Goal: Transaction & Acquisition: Purchase product/service

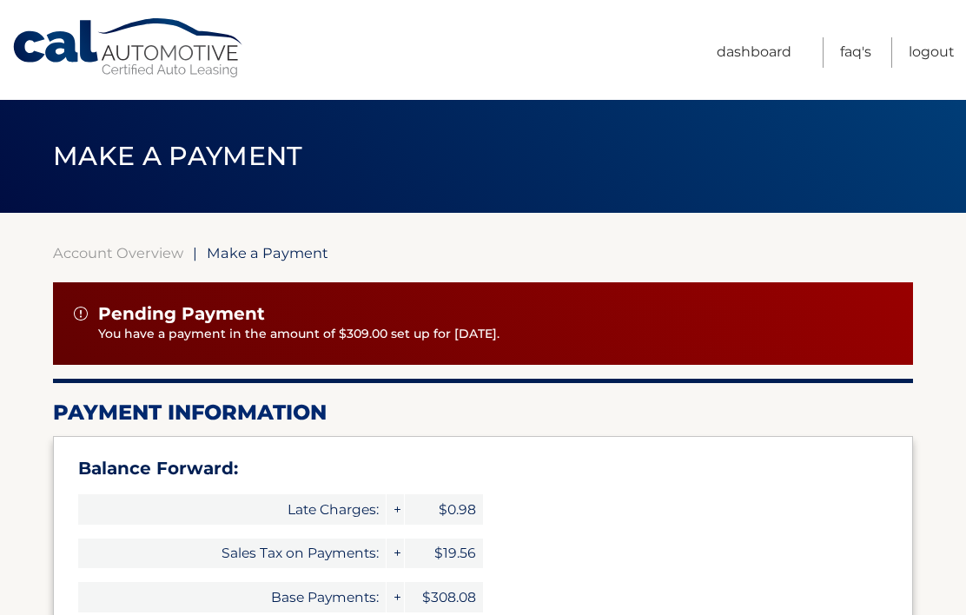
select select "ZDE1MTAzMWQtN2ZmMS00YjZiLWI4OTktY2ZhMGM5YWIwODkz"
click at [122, 260] on link "Account Overview" at bounding box center [118, 252] width 130 height 17
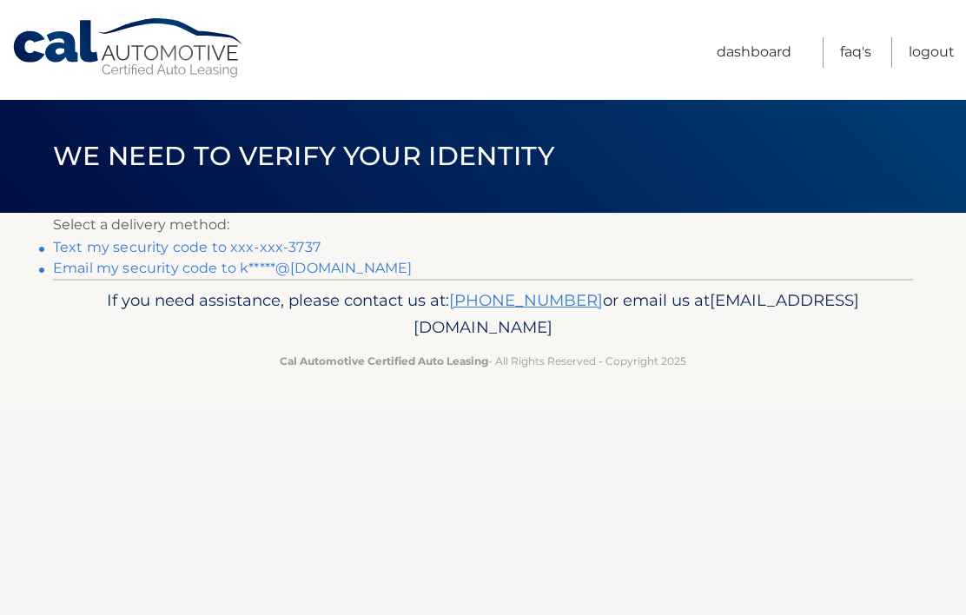
click at [251, 255] on link "Text my security code to xxx-xxx-3737" at bounding box center [187, 247] width 268 height 17
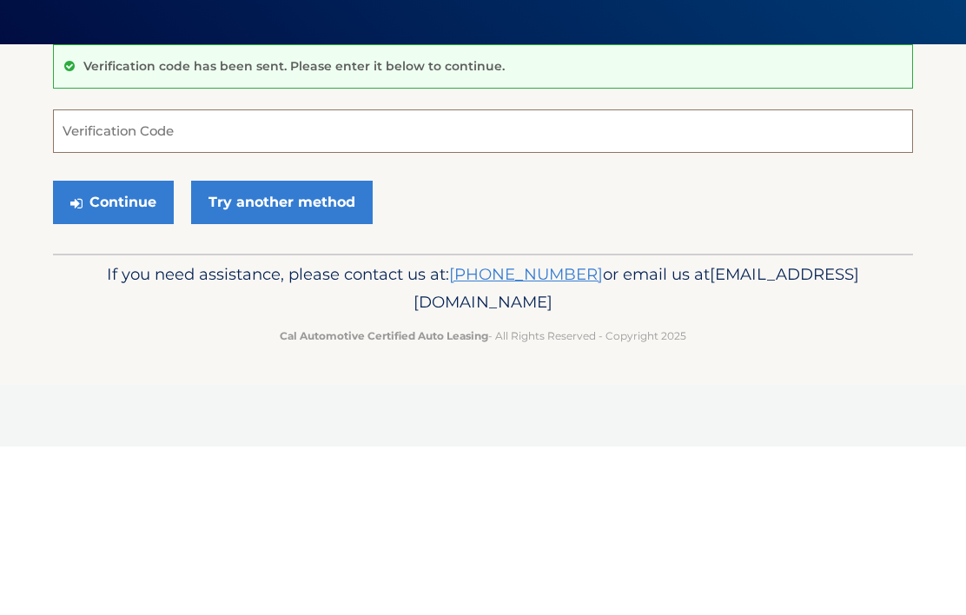
click at [732, 278] on input "Verification Code" at bounding box center [483, 299] width 860 height 43
type input "687052"
click at [123, 349] on button "Continue" at bounding box center [113, 370] width 121 height 43
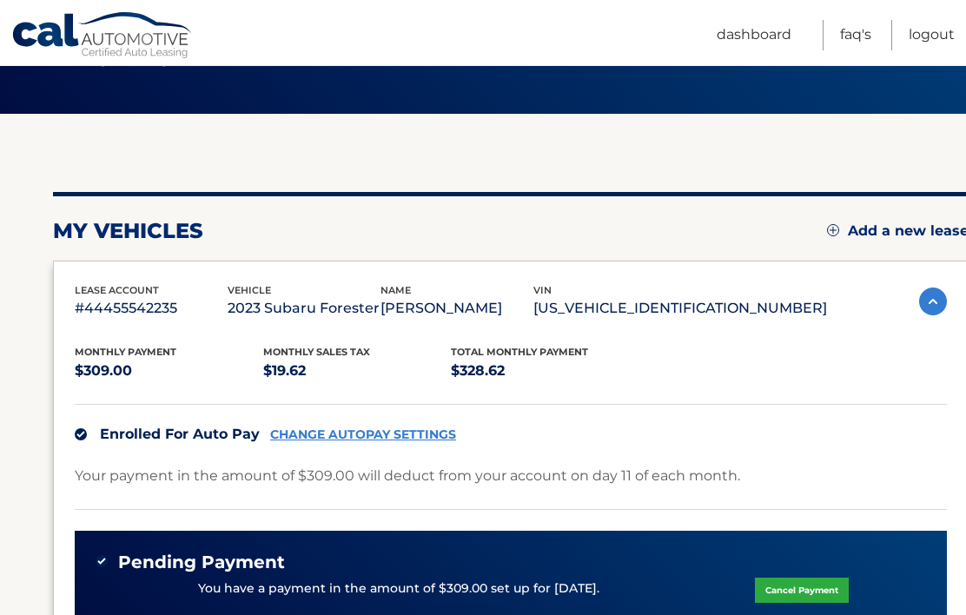
scroll to position [97, 0]
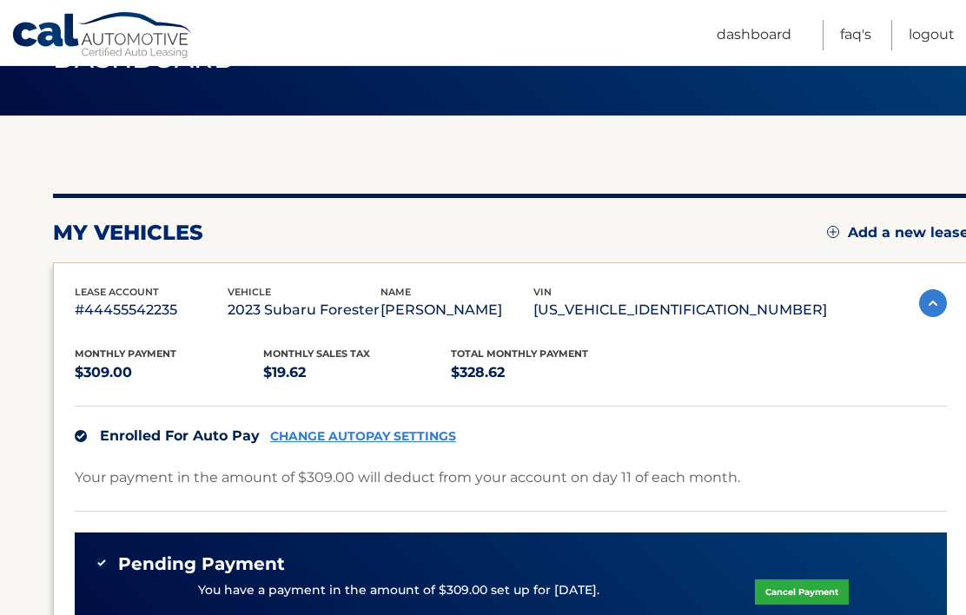
click at [402, 440] on link "CHANGE AUTOPAY SETTINGS" at bounding box center [363, 436] width 186 height 15
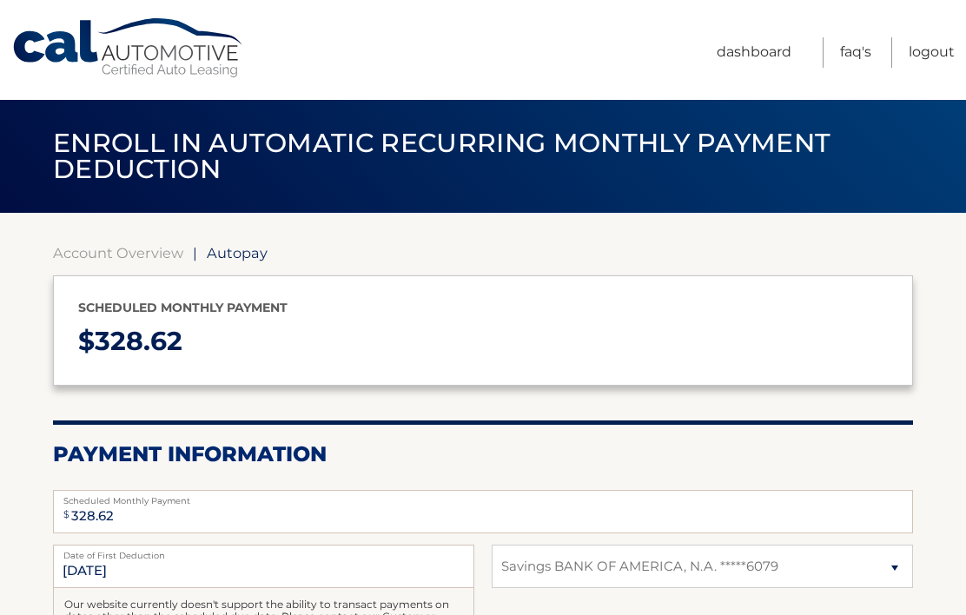
select select "ZDE1MTAzMWQtN2ZmMS00YjZiLWI4OTktY2ZhMGM5YWIwODkz"
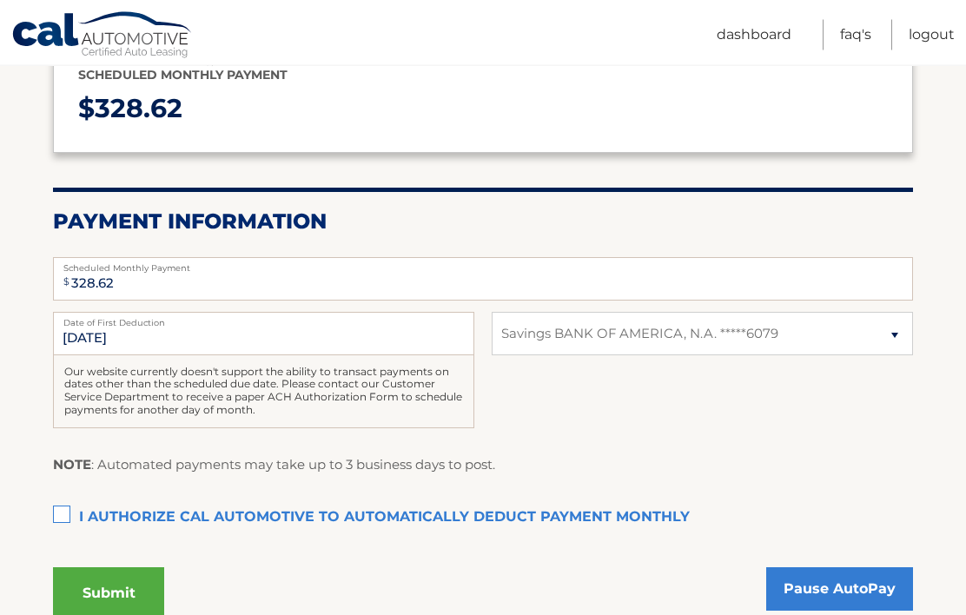
scroll to position [233, 0]
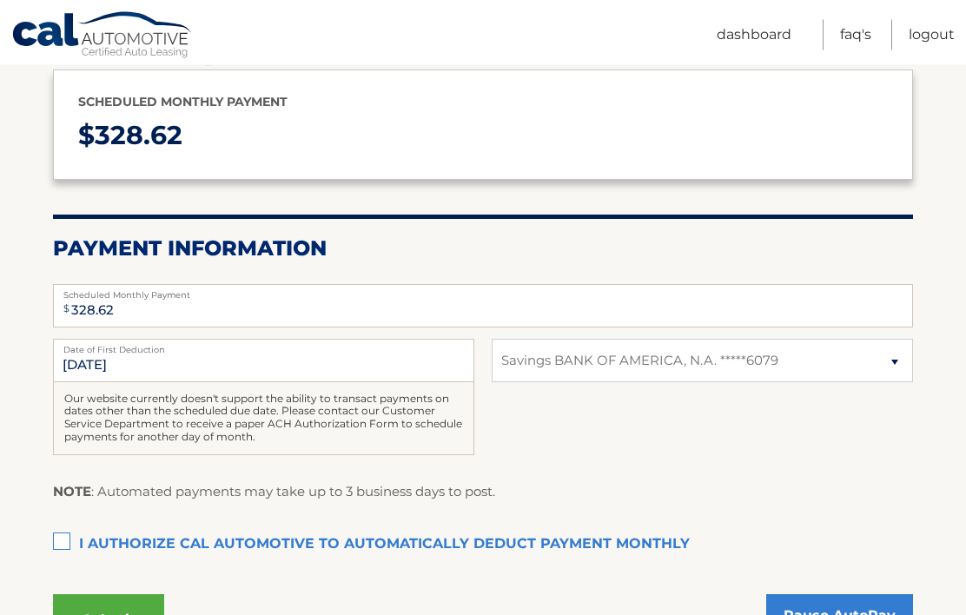
click at [69, 547] on label "I authorize cal automotive to automatically deduct payment monthly This checkbo…" at bounding box center [483, 545] width 860 height 35
click at [0, 0] on input "I authorize cal automotive to automatically deduct payment monthly This checkbo…" at bounding box center [0, 0] width 0 height 0
click at [106, 614] on button "Submit" at bounding box center [108, 620] width 111 height 52
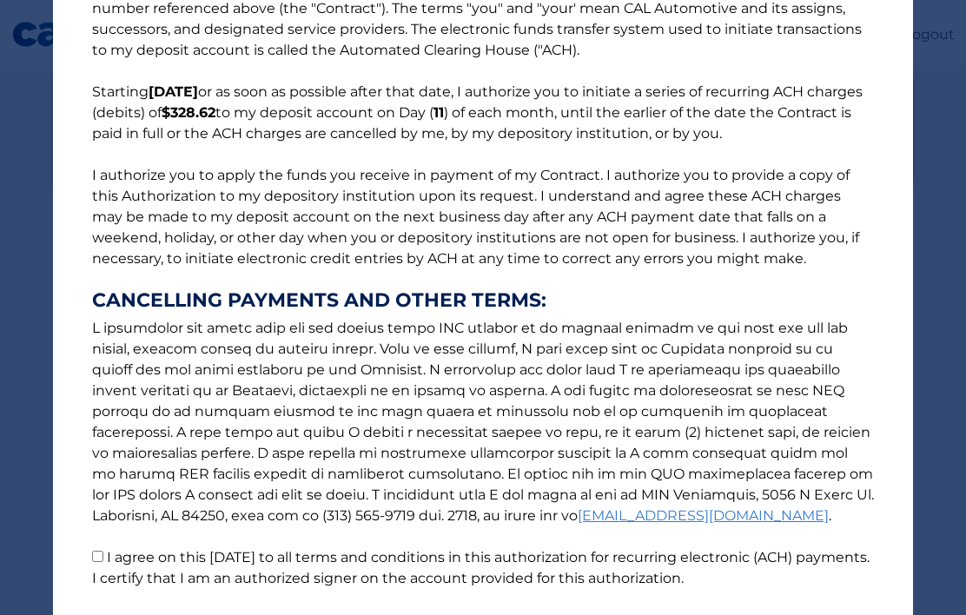
scroll to position [80, 0]
click at [101, 551] on input "I agree on this 09/11/2025 to all terms and conditions in this authorization fo…" at bounding box center [97, 555] width 11 height 11
checkbox input "true"
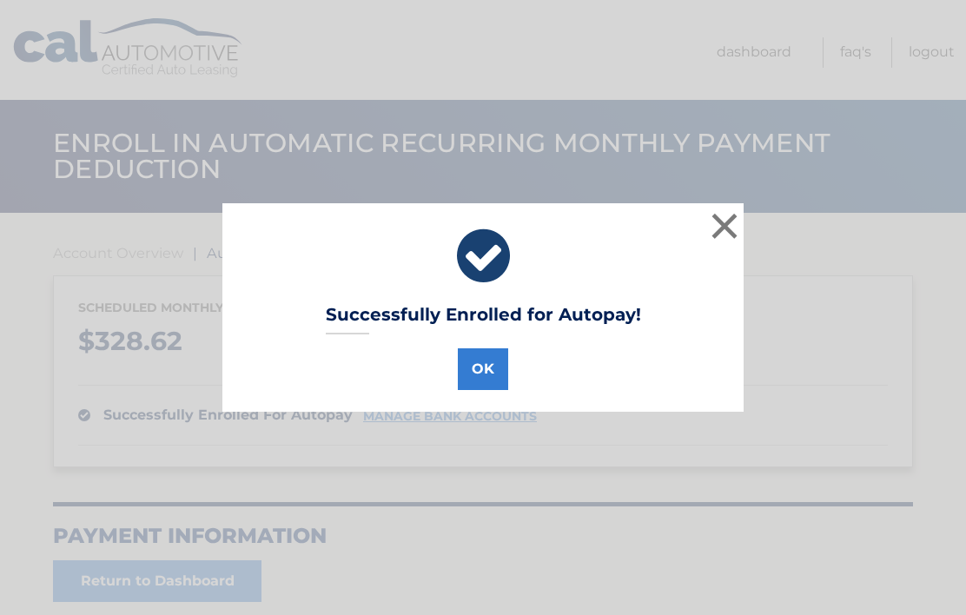
click at [479, 371] on button "OK" at bounding box center [483, 370] width 50 height 42
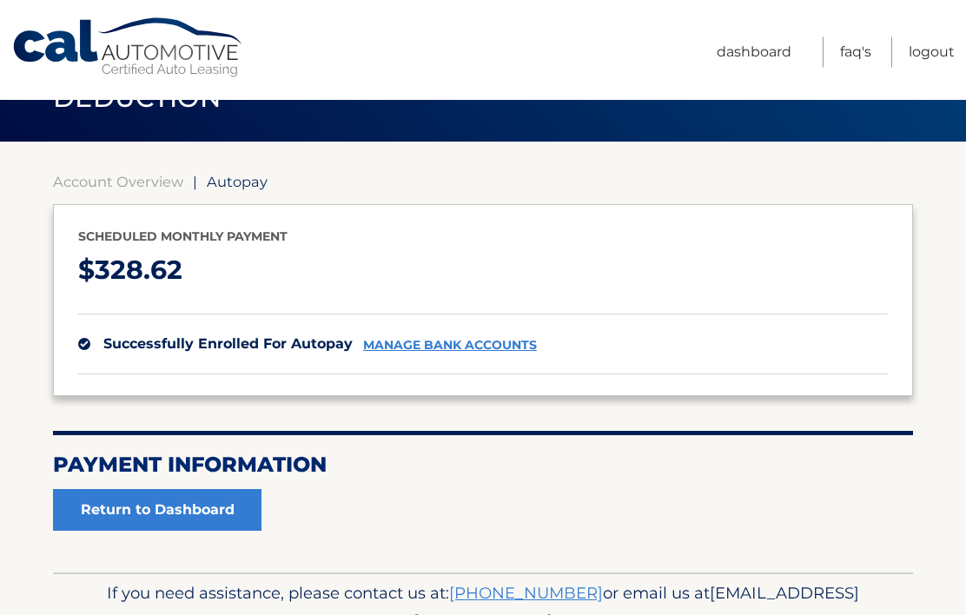
scroll to position [82, 0]
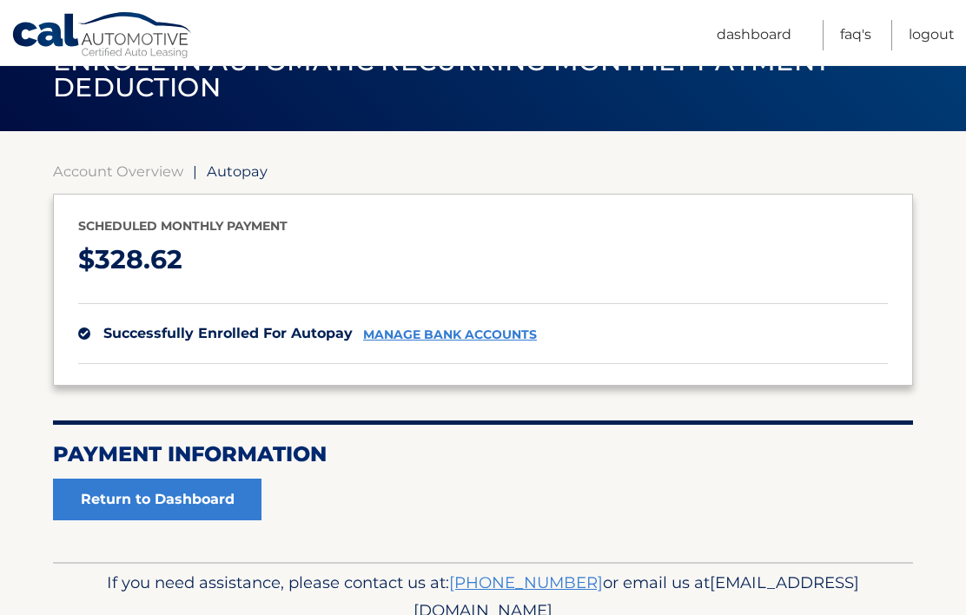
click at [200, 500] on link "Return to Dashboard" at bounding box center [157, 500] width 209 height 42
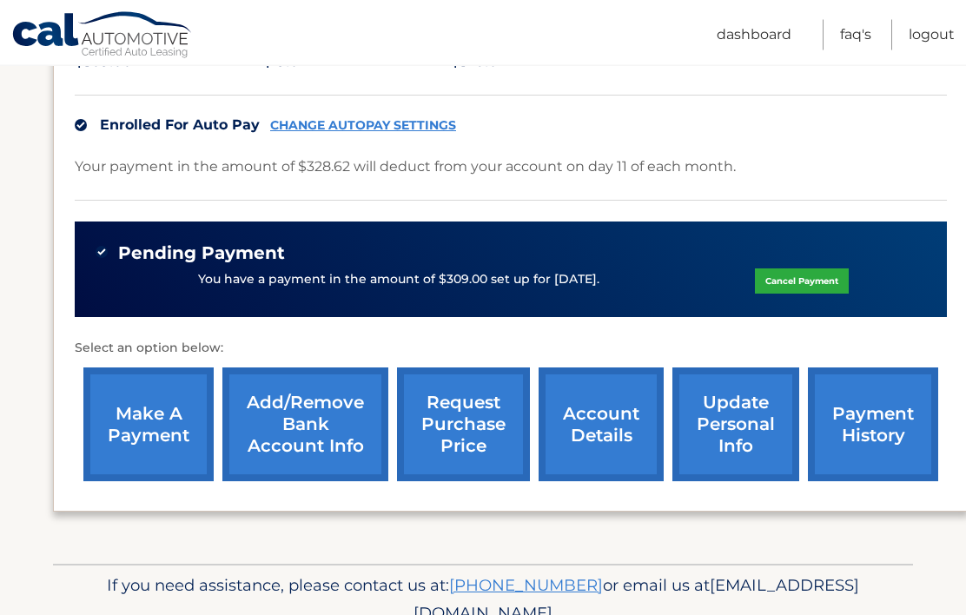
scroll to position [408, 0]
click at [786, 283] on link "Cancel Payment" at bounding box center [802, 281] width 94 height 25
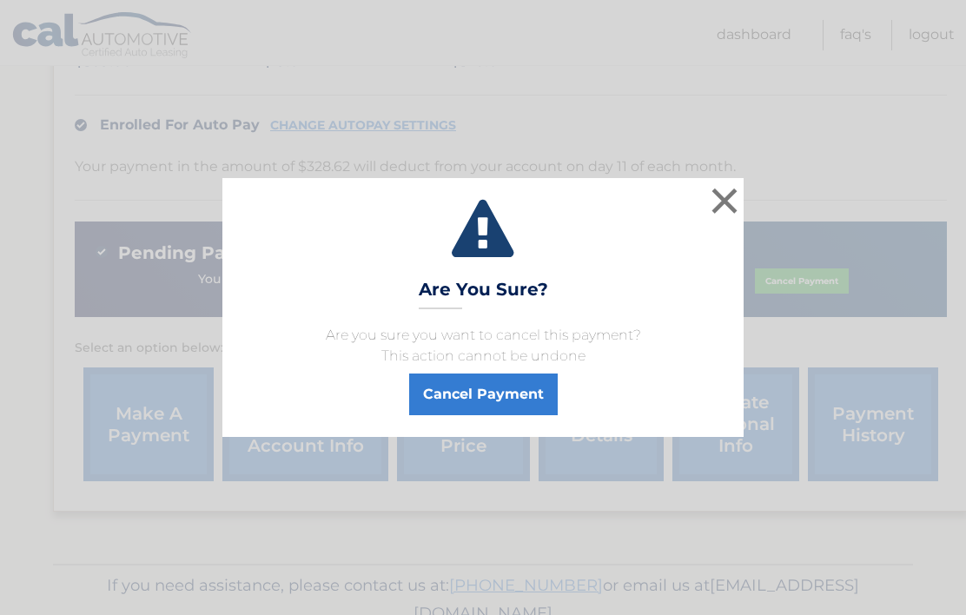
click at [482, 415] on button "Cancel Payment" at bounding box center [483, 395] width 149 height 42
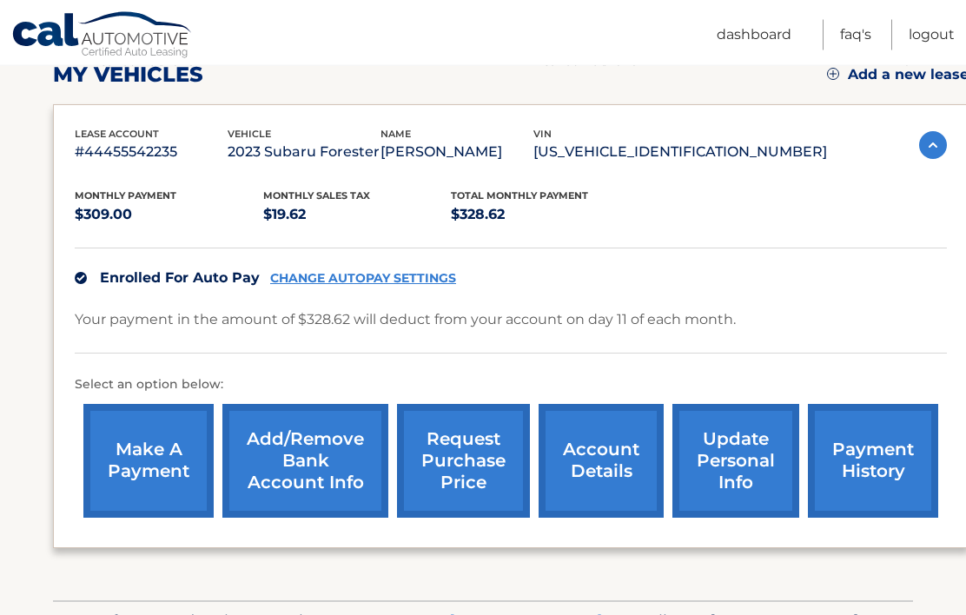
scroll to position [257, 0]
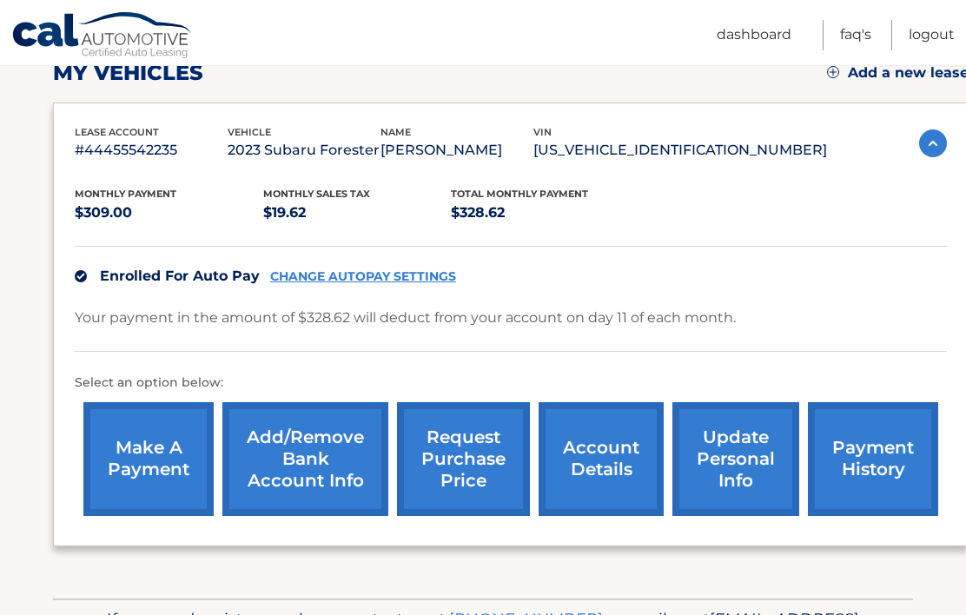
click at [153, 473] on link "make a payment" at bounding box center [148, 459] width 130 height 114
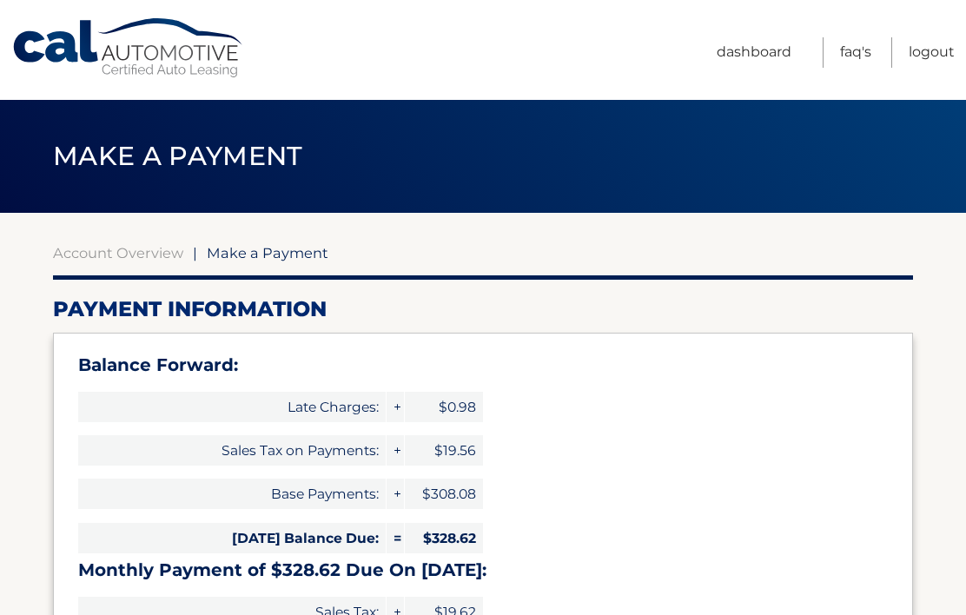
select select "ZDE1MTAzMWQtN2ZmMS00YjZiLWI4OTktY2ZhMGM5YWIwODkz"
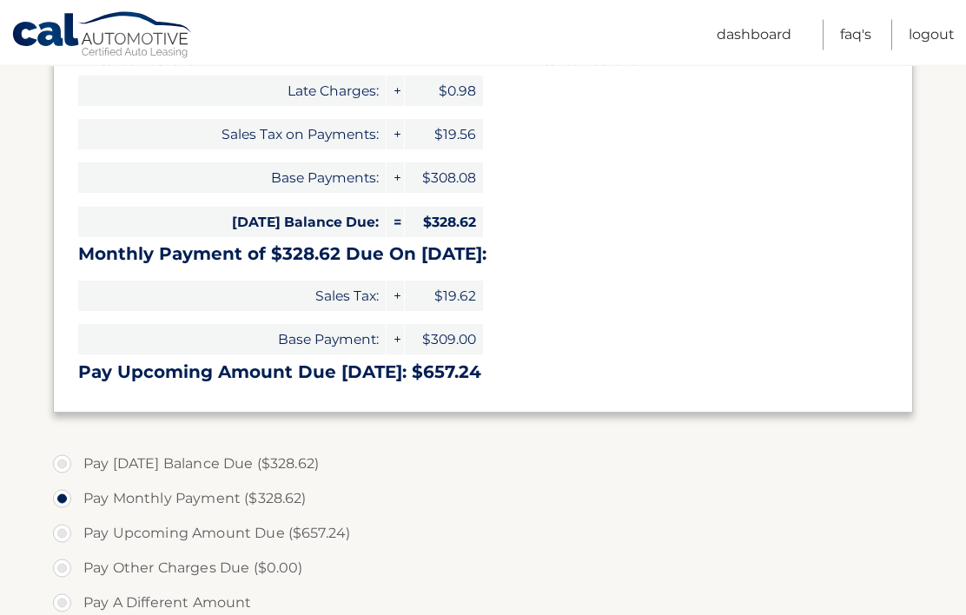
scroll to position [322, 0]
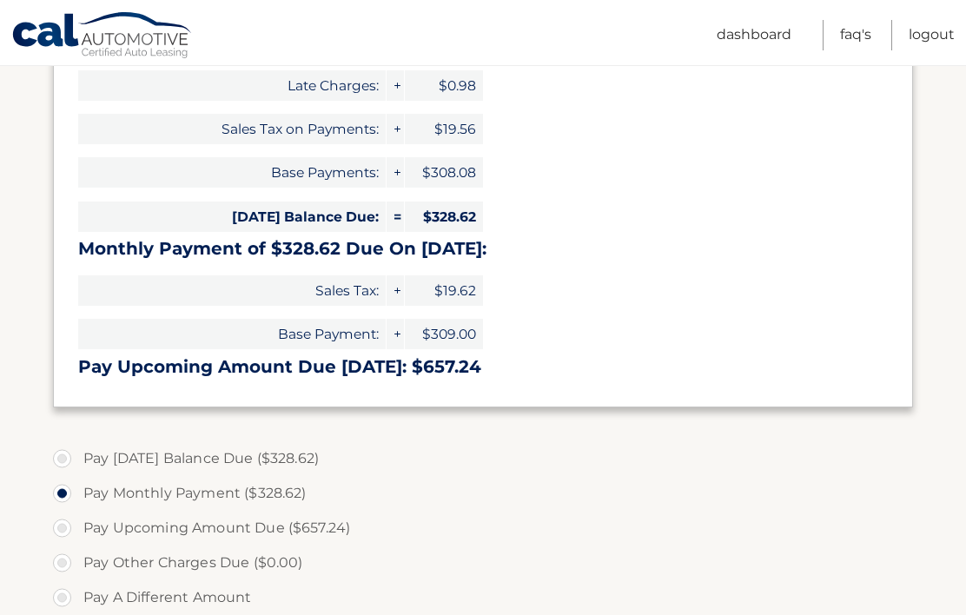
click at [273, 464] on label "Pay [DATE] Balance Due ($328.62)" at bounding box center [483, 459] width 860 height 35
click at [77, 464] on input "Pay [DATE] Balance Due ($328.62)" at bounding box center [68, 456] width 17 height 28
radio input "true"
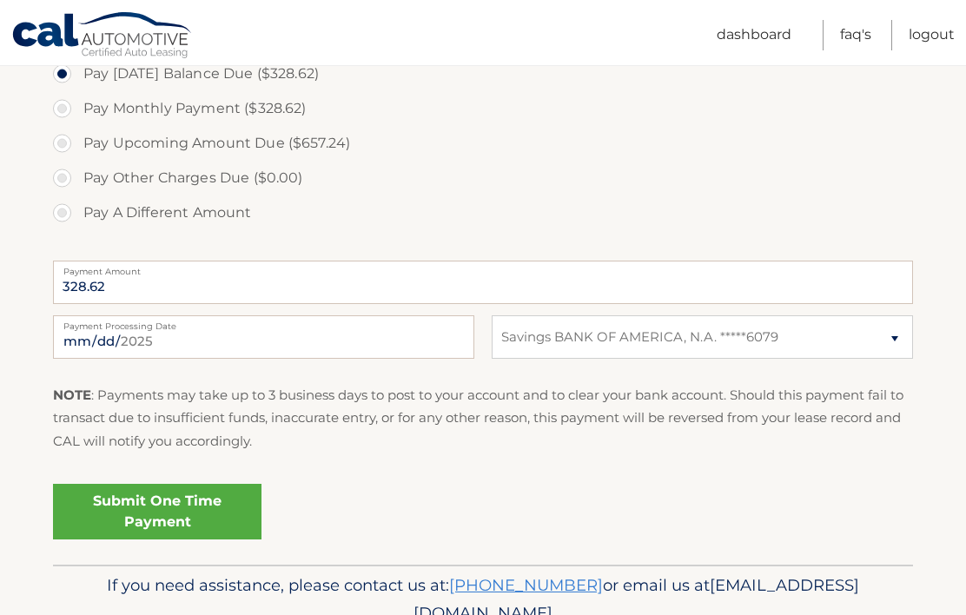
scroll to position [707, 0]
click at [167, 514] on link "Submit One Time Payment" at bounding box center [157, 511] width 209 height 56
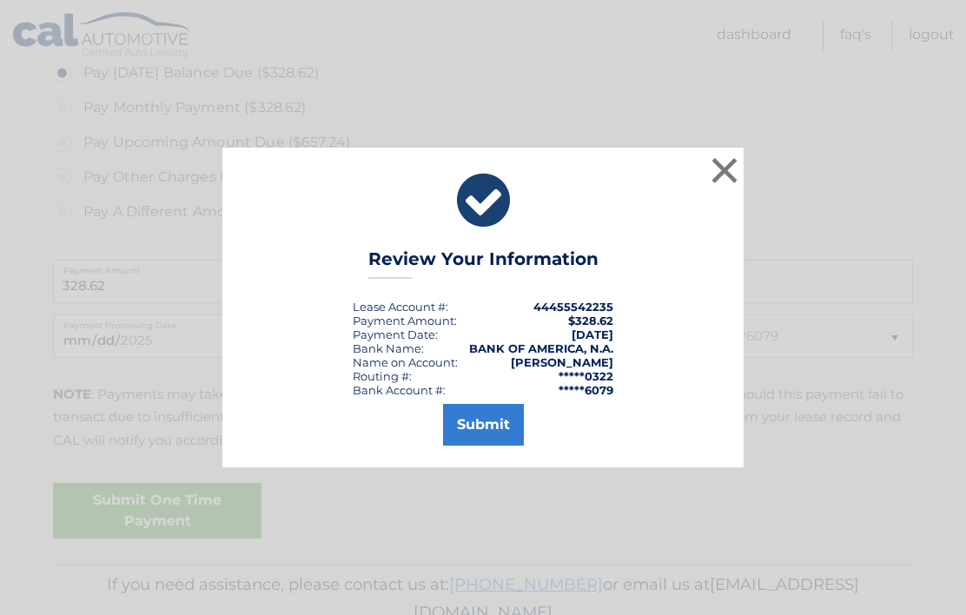
click at [475, 446] on button "Submit" at bounding box center [483, 425] width 81 height 42
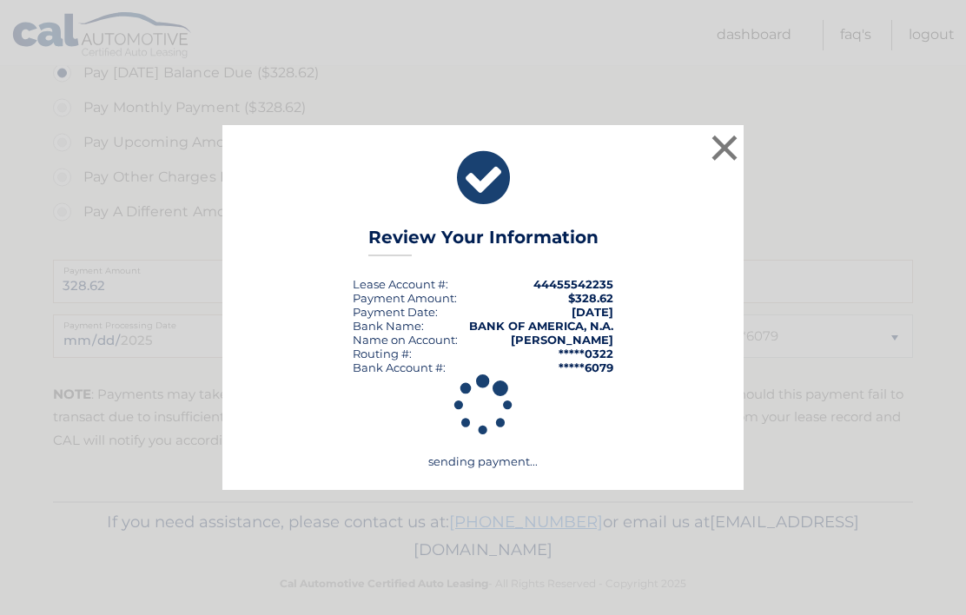
scroll to position [645, 0]
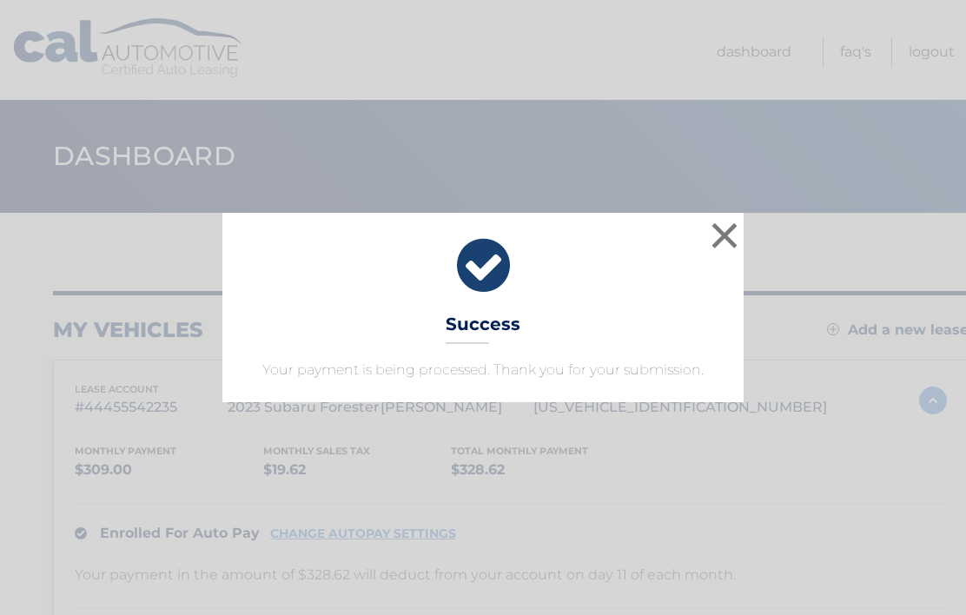
click at [729, 232] on button "×" at bounding box center [724, 235] width 35 height 35
